Goal: Task Accomplishment & Management: Manage account settings

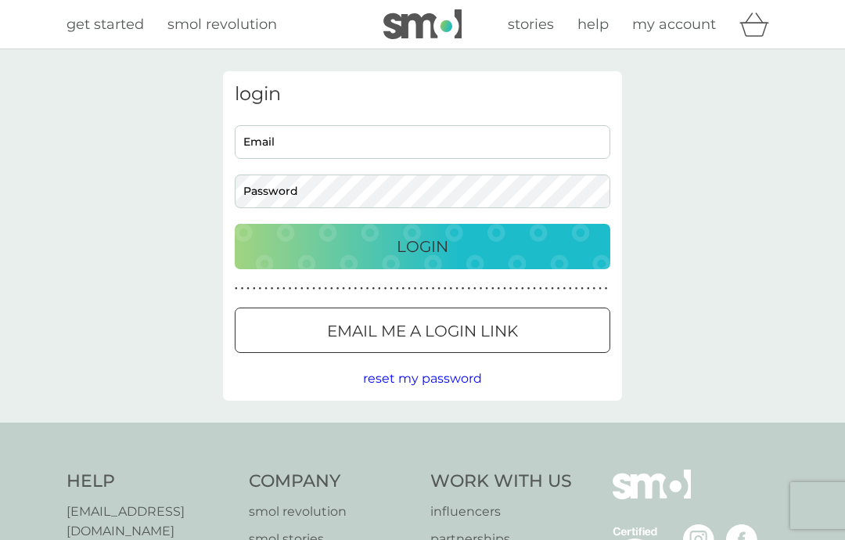
click at [293, 147] on input "Email" at bounding box center [423, 142] width 376 height 34
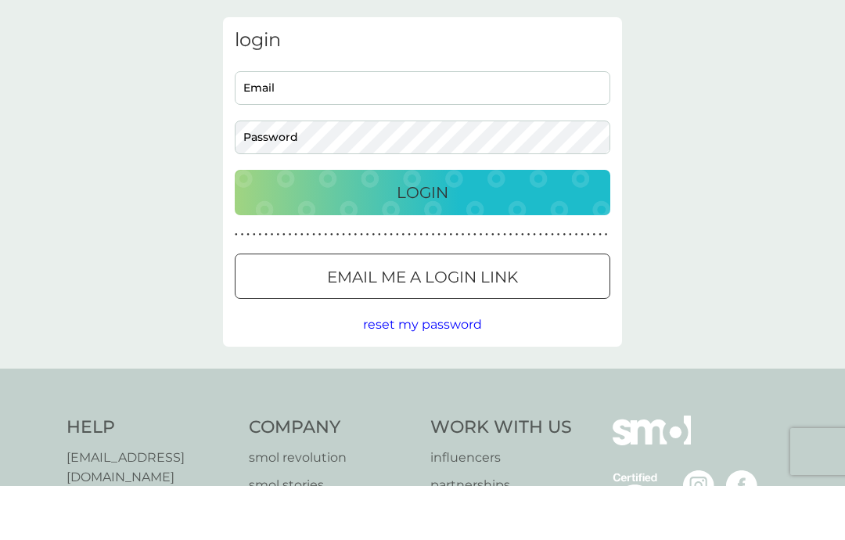
scroll to position [54, 0]
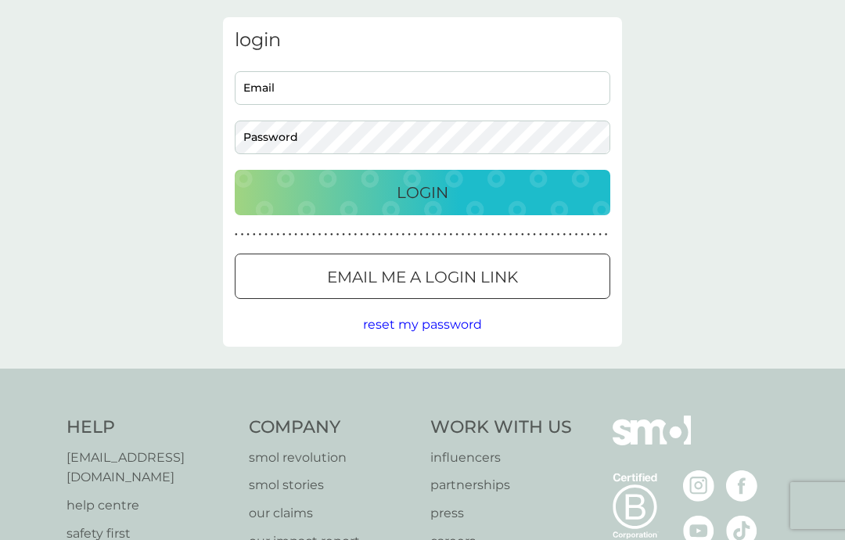
type input "[EMAIL_ADDRESS][DOMAIN_NAME]"
click at [351, 189] on div "Login" at bounding box center [422, 192] width 344 height 25
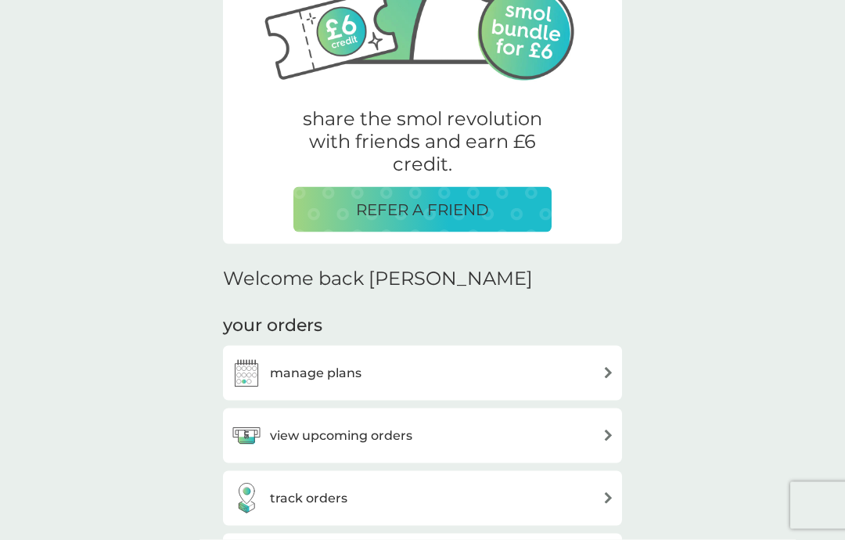
scroll to position [218, 0]
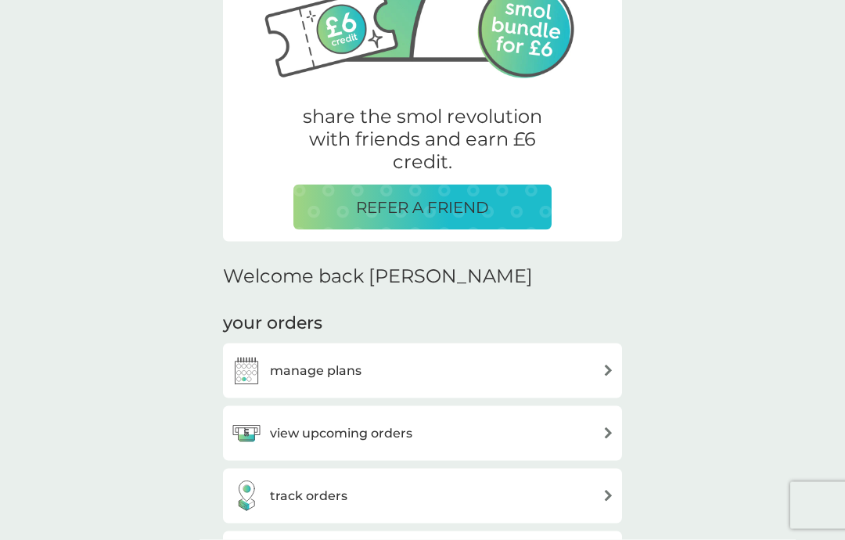
click at [307, 419] on div "view upcoming orders" at bounding box center [322, 433] width 182 height 31
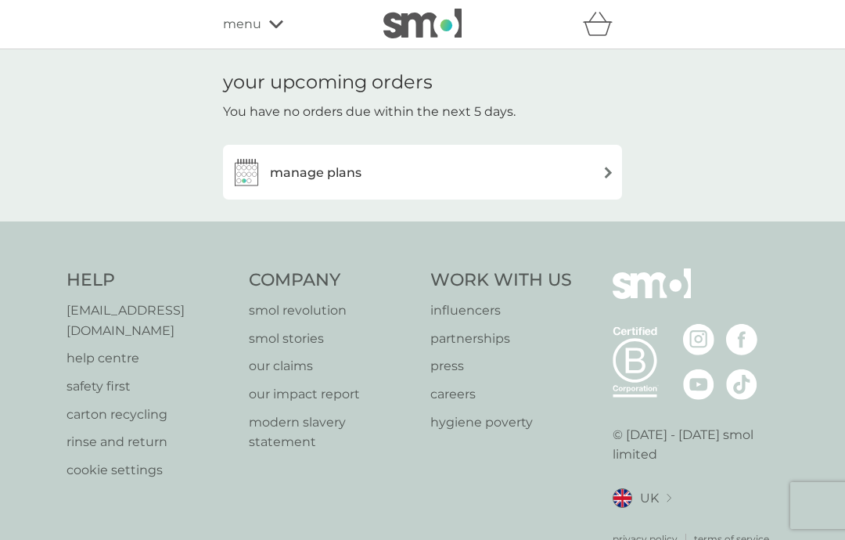
click at [261, 161] on img at bounding box center [246, 172] width 31 height 31
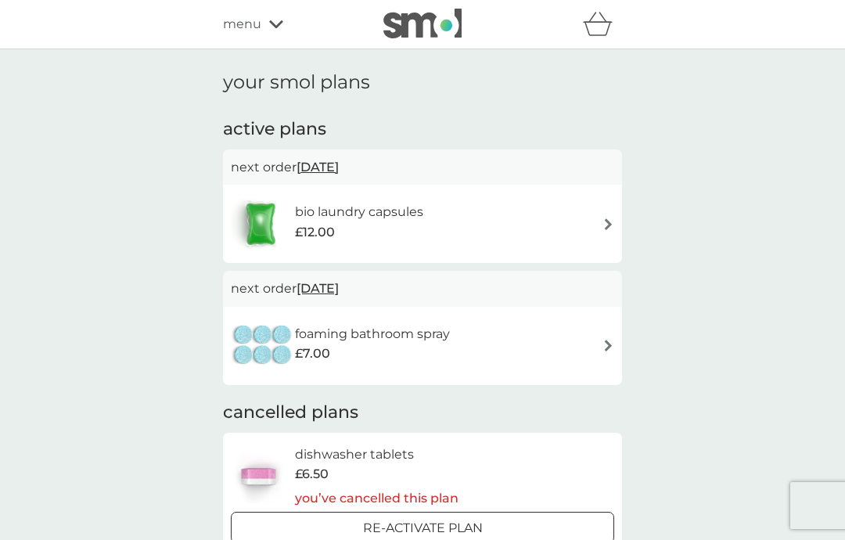
click at [305, 232] on span "£12.00" at bounding box center [315, 232] width 40 height 20
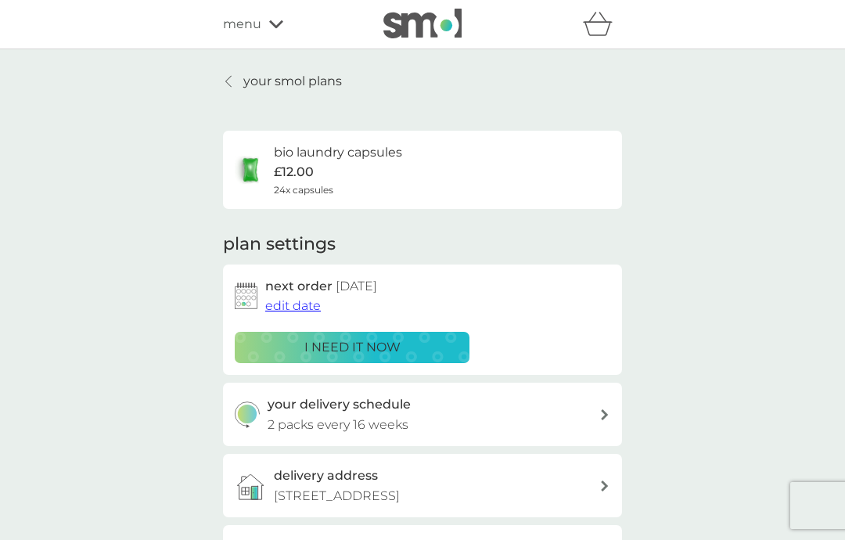
click at [290, 342] on div "i need it now" at bounding box center [352, 347] width 214 height 20
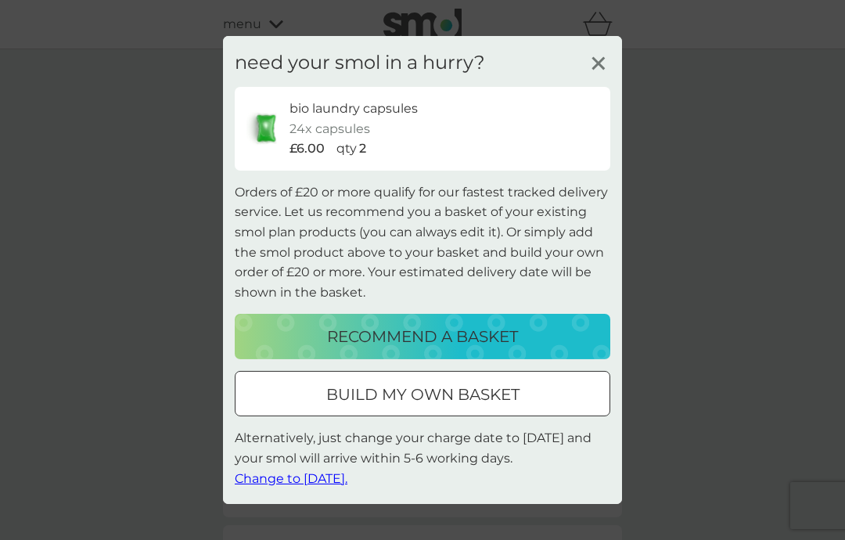
click at [268, 477] on span "Change to [DATE]." at bounding box center [291, 477] width 113 height 15
